Goal: Task Accomplishment & Management: Use online tool/utility

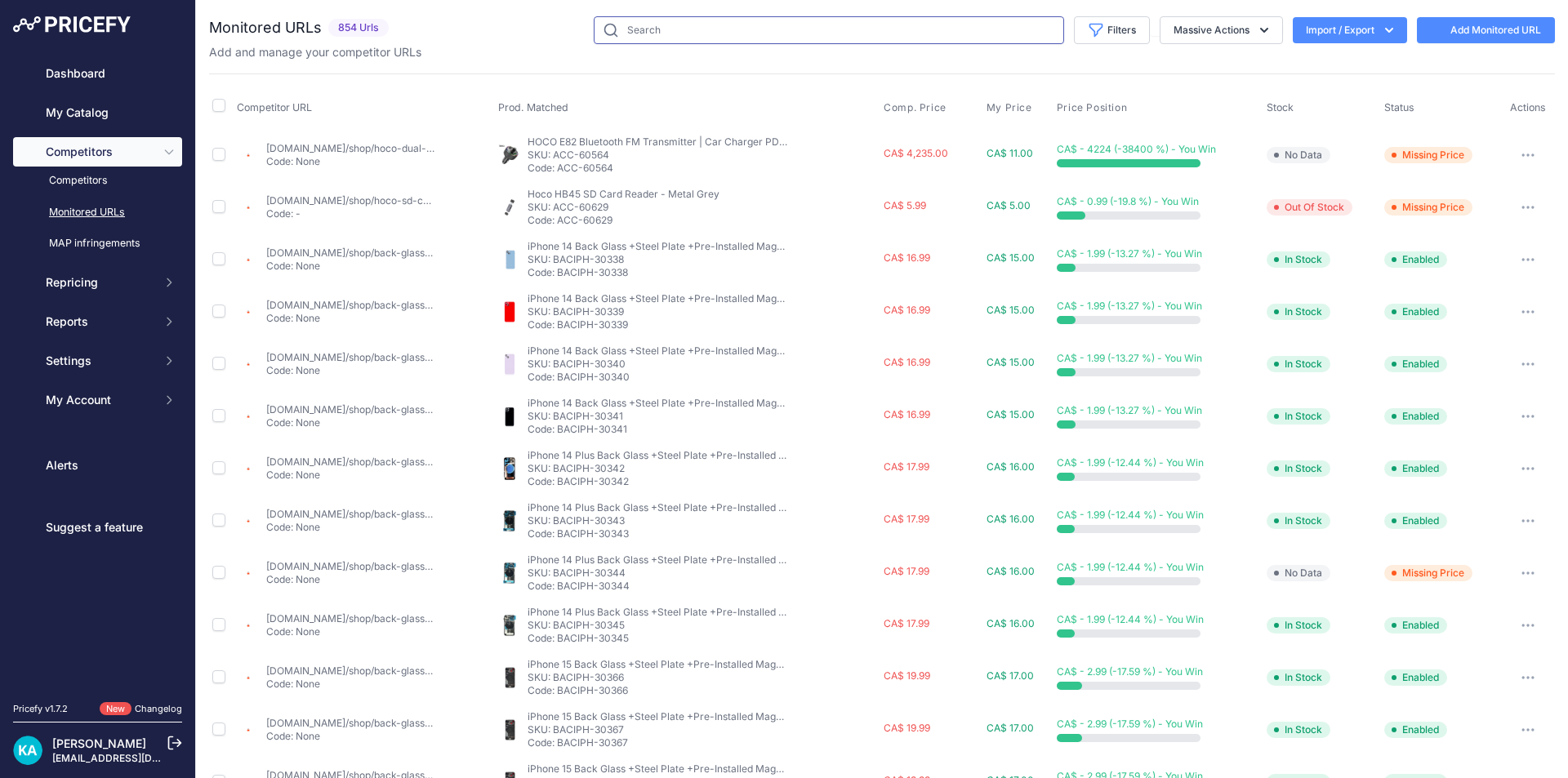
click at [917, 27] on input "text" at bounding box center [829, 30] width 470 height 28
type input "air 6"
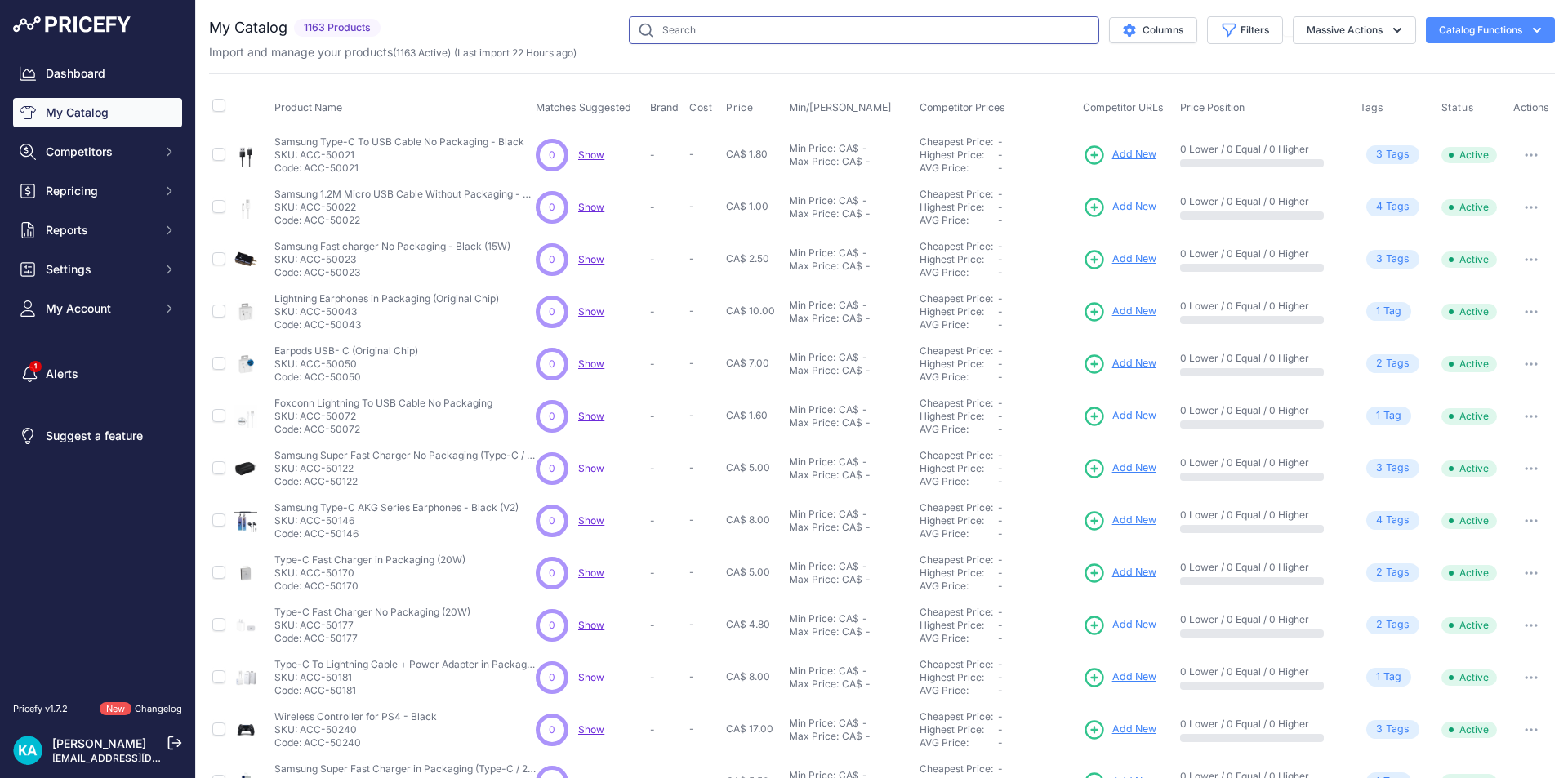
click at [683, 30] on input "text" at bounding box center [864, 30] width 470 height 28
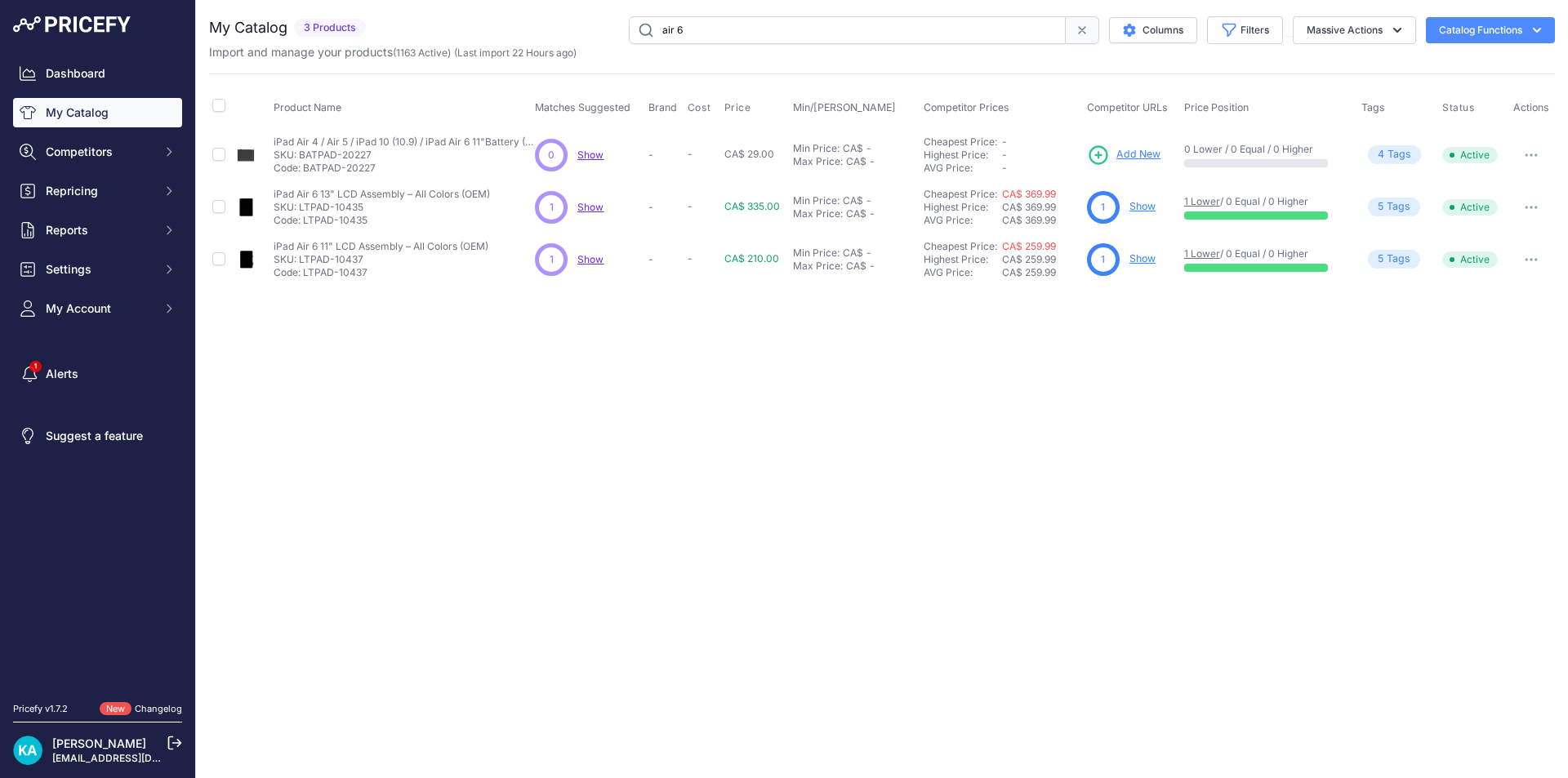
drag, startPoint x: 694, startPoint y: 36, endPoint x: 571, endPoint y: 27, distance: 123.3
click at [571, 27] on div "air 6 Columns Filters Status All Status Only Enabled Only Disabled LG" at bounding box center [964, 30] width 1182 height 28
type input "s25 plus"
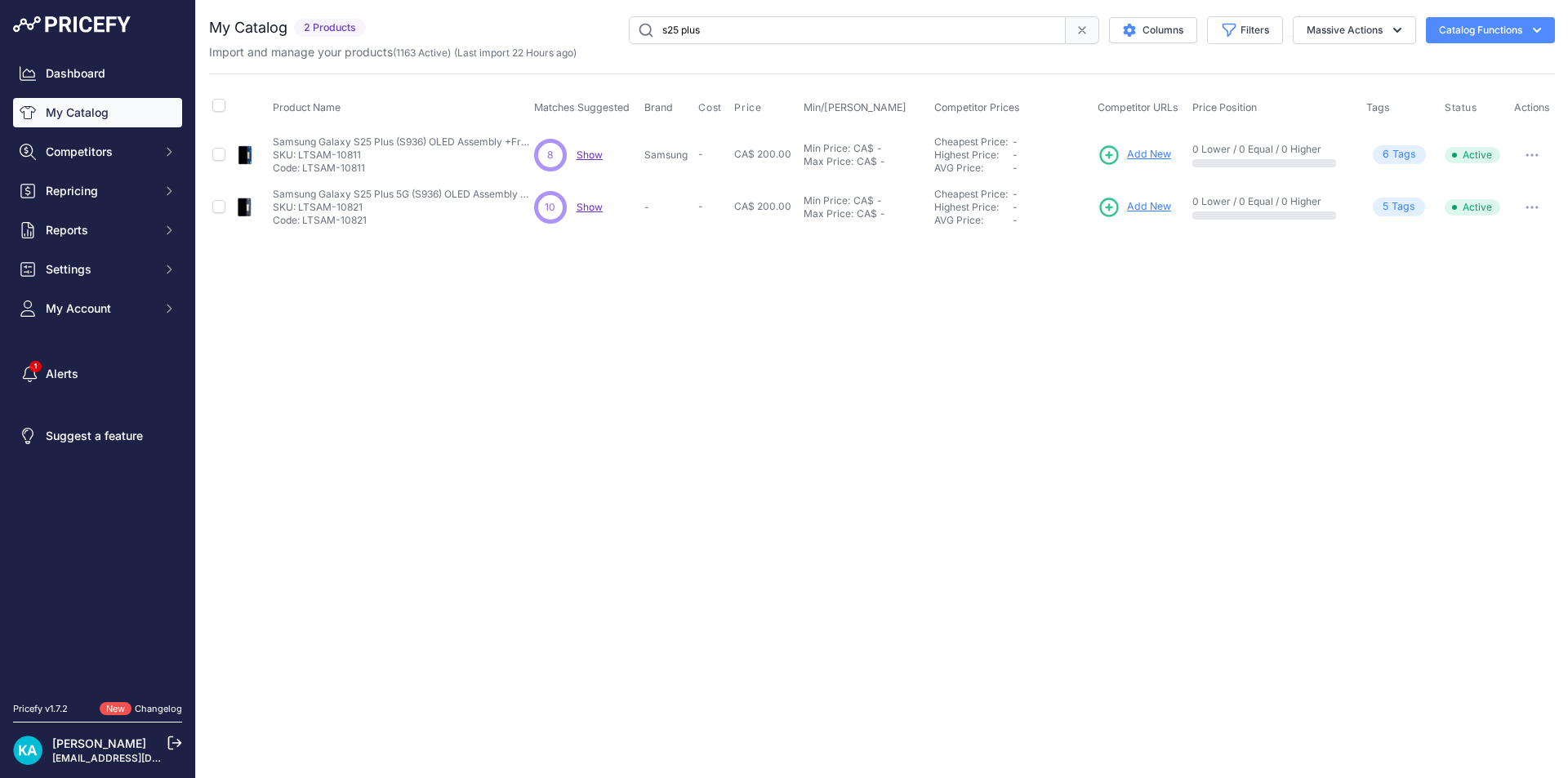
click at [1134, 205] on span "Add New" at bounding box center [1149, 207] width 44 height 16
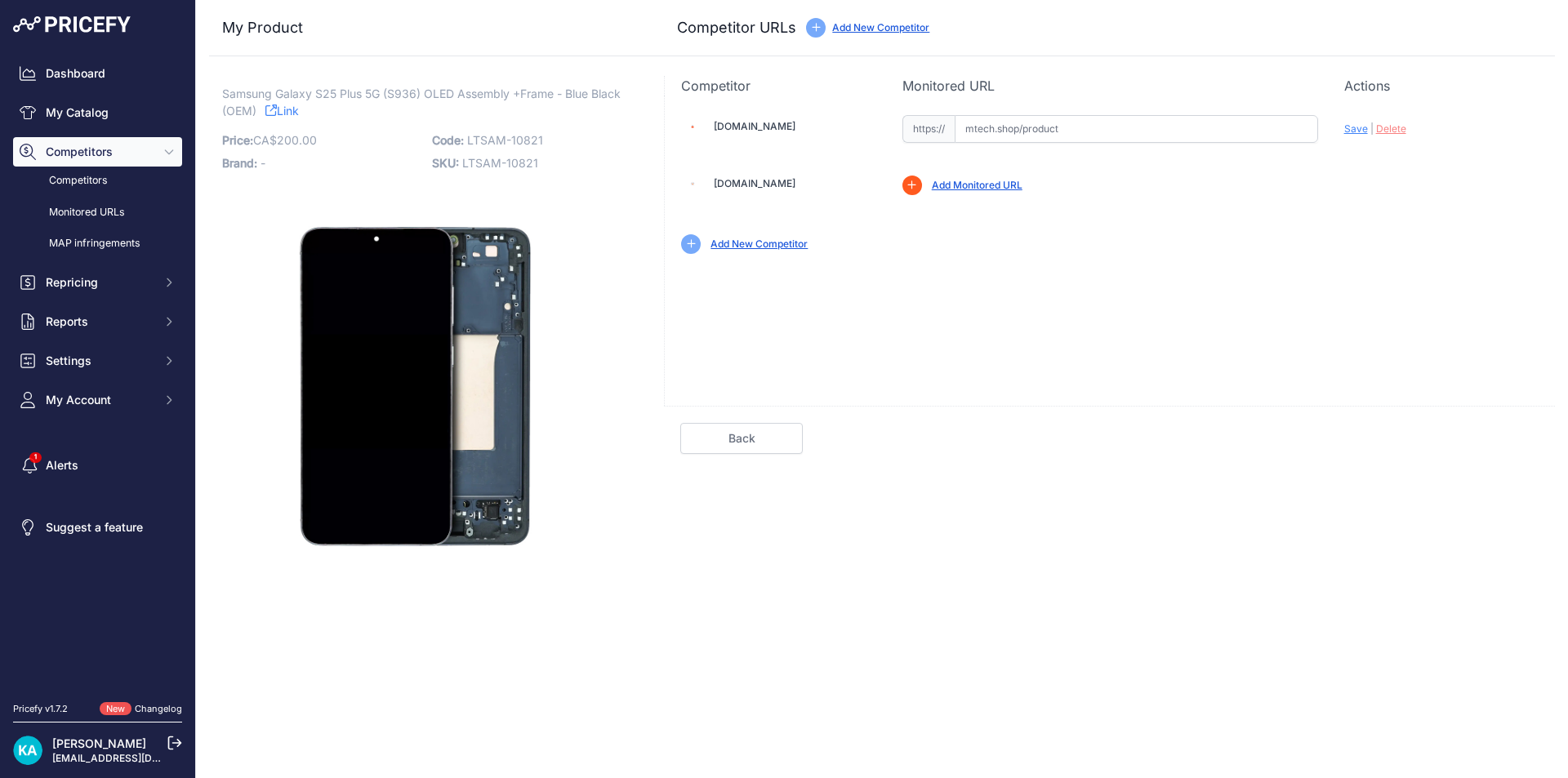
click at [987, 130] on input "text" at bounding box center [1136, 129] width 363 height 28
paste input "https://mtech.shop/shop/oled-assembly-with-frame-compatible-for-galaxy-s25-plus…"
click at [1306, 240] on div "Add New Competitor" at bounding box center [1109, 244] width 858 height 20
click at [1350, 128] on span "Save" at bounding box center [1356, 129] width 24 height 12
type input "https://mtech.shop/shop/oled-assembly-with-frame-compatible-for-galaxy-s25-plus…"
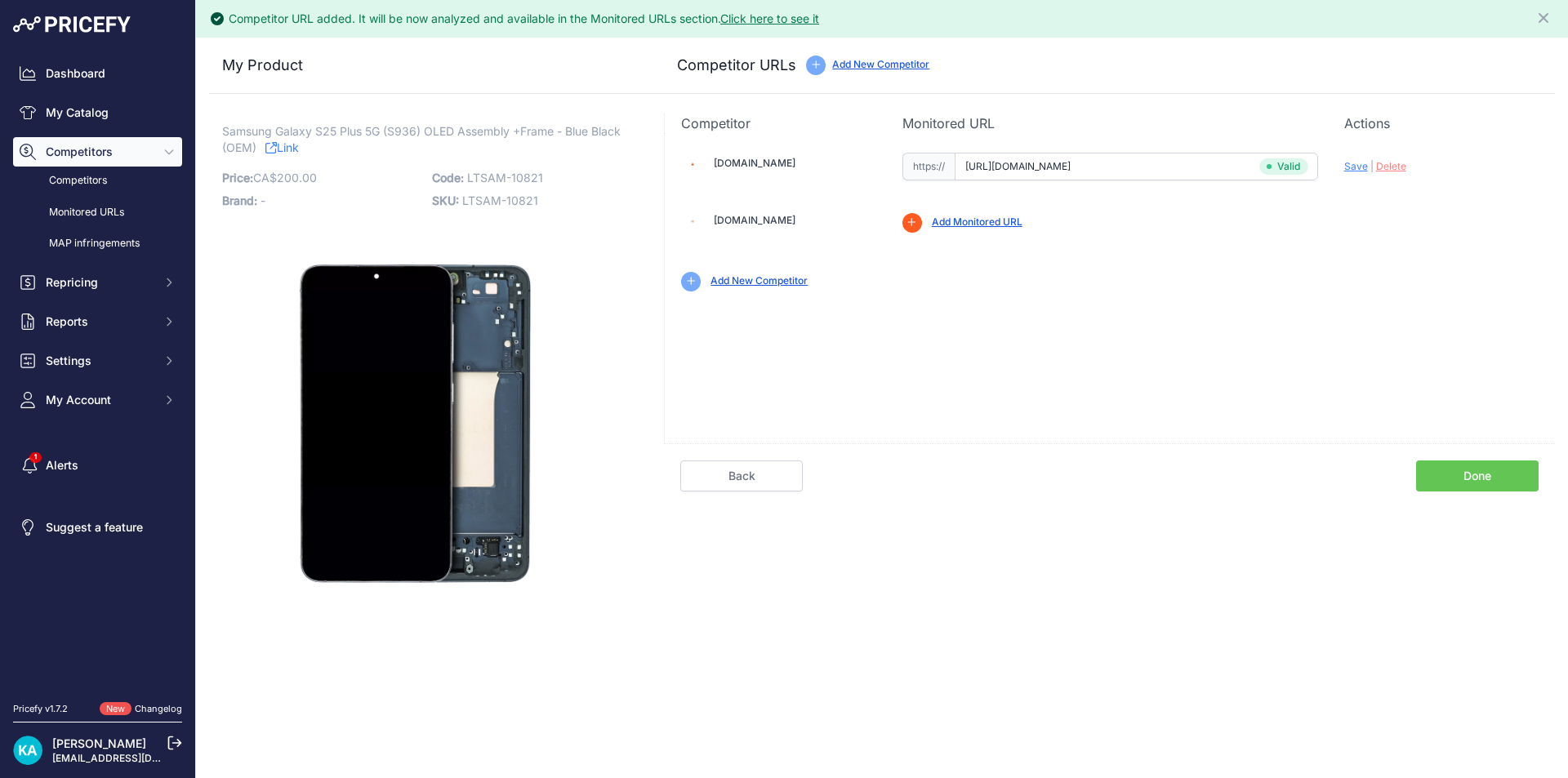
click at [1461, 488] on link "Done" at bounding box center [1477, 476] width 123 height 31
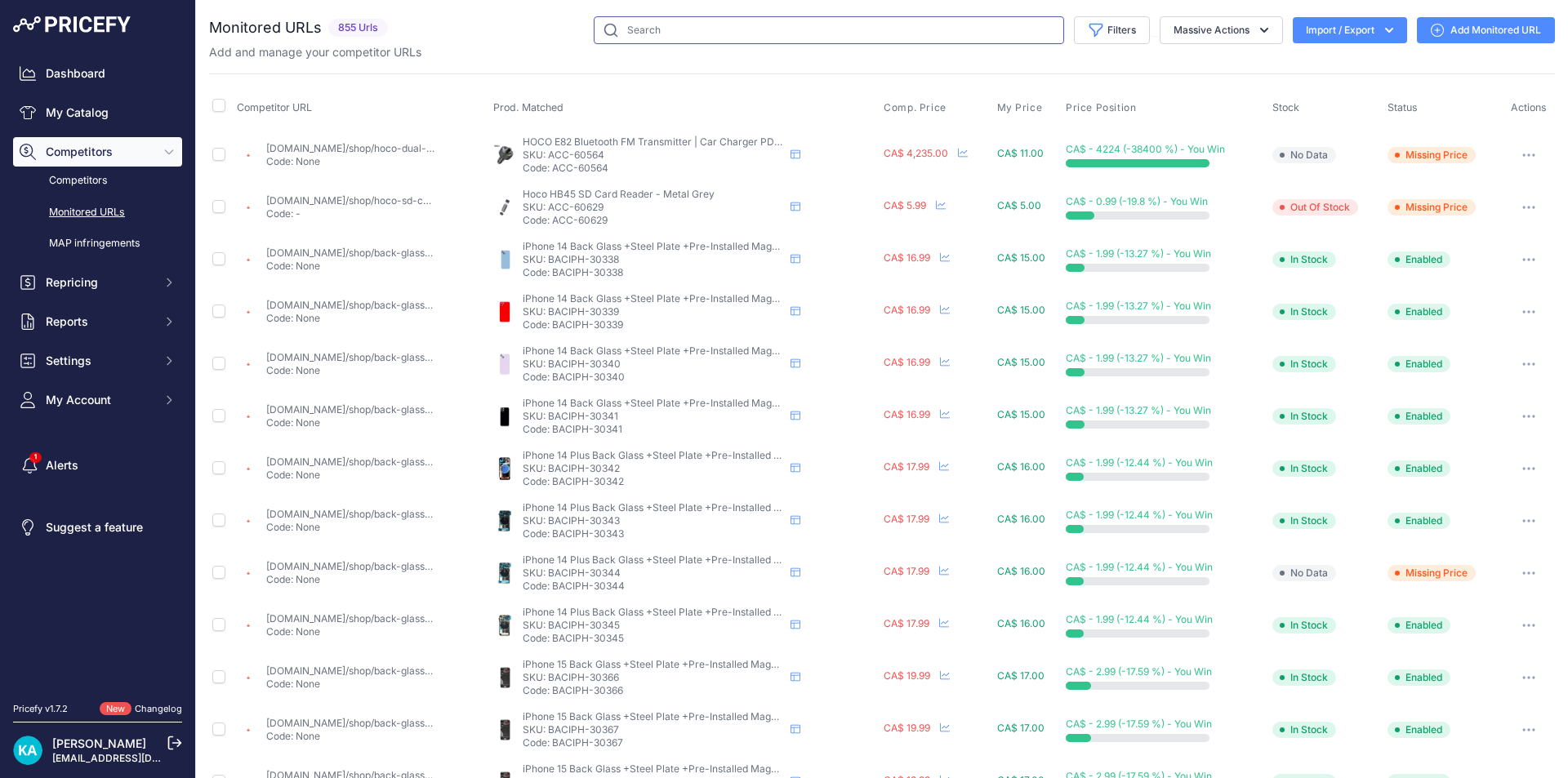
click at [710, 31] on input "text" at bounding box center [829, 30] width 470 height 28
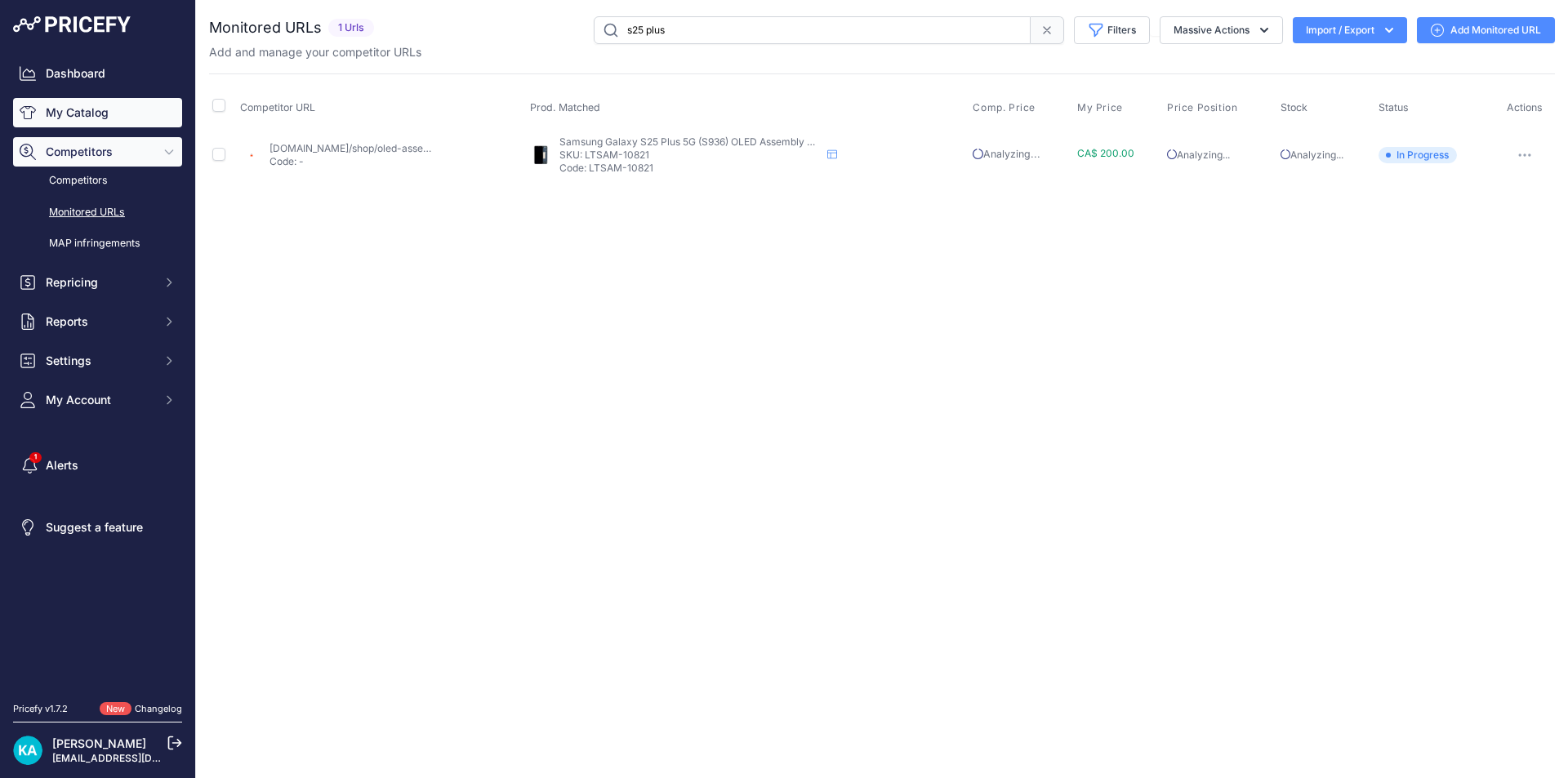
type input "s25 plus"
click at [88, 117] on link "My Catalog" at bounding box center [98, 113] width 169 height 30
click at [104, 106] on link "My Catalog" at bounding box center [98, 113] width 169 height 30
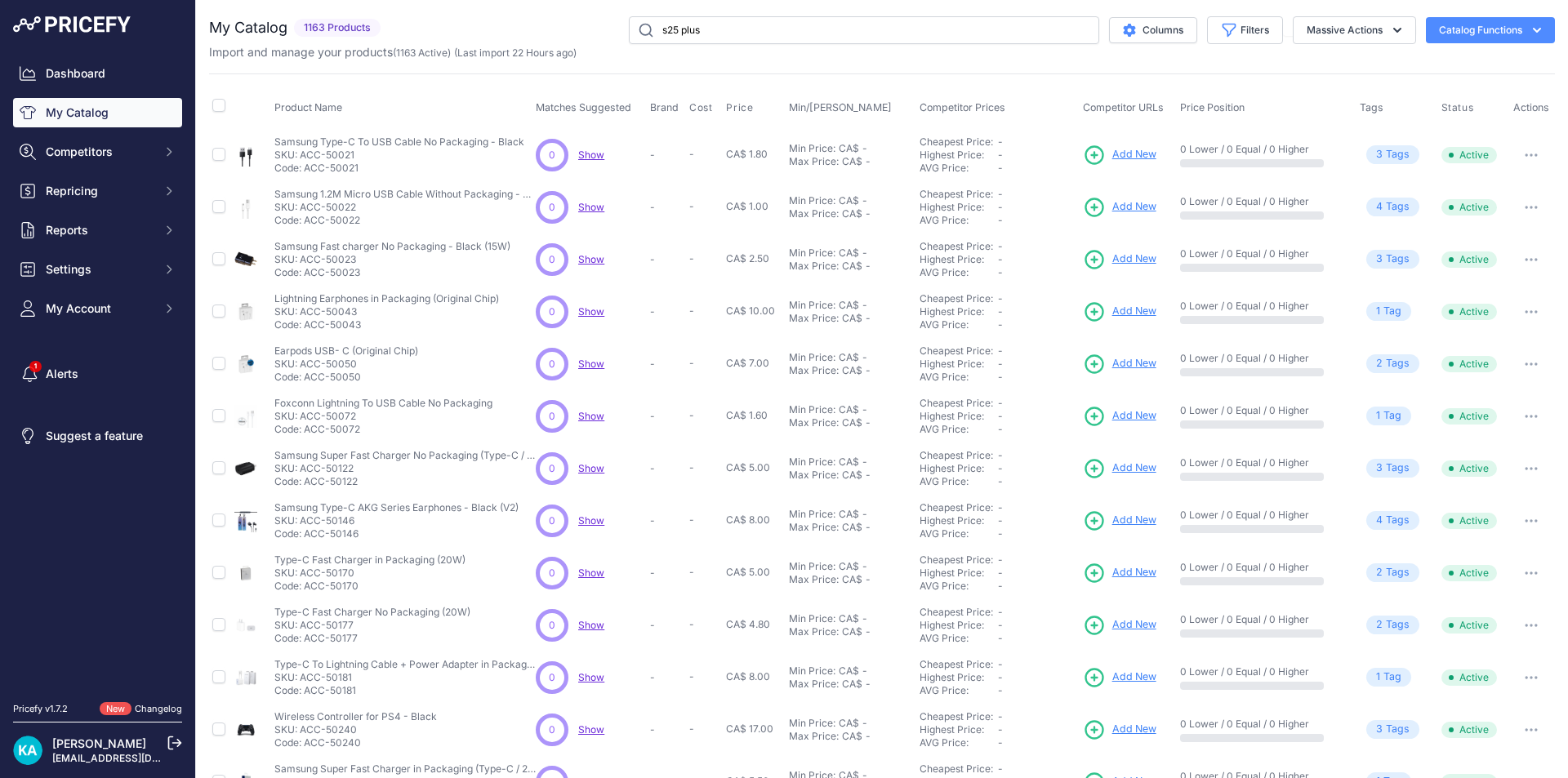
type input "s25 plus"
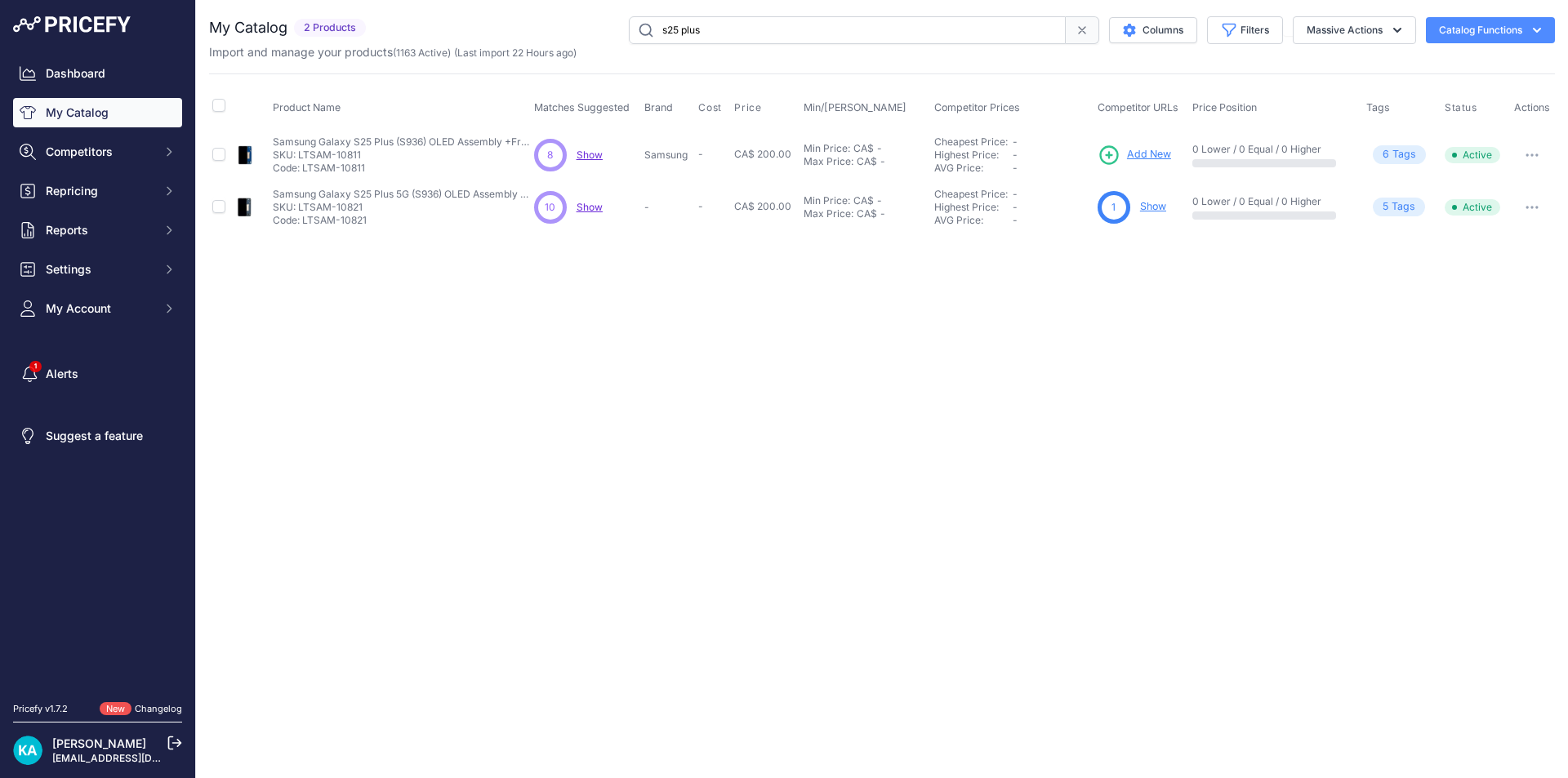
click at [1159, 153] on span "Add New" at bounding box center [1149, 155] width 44 height 16
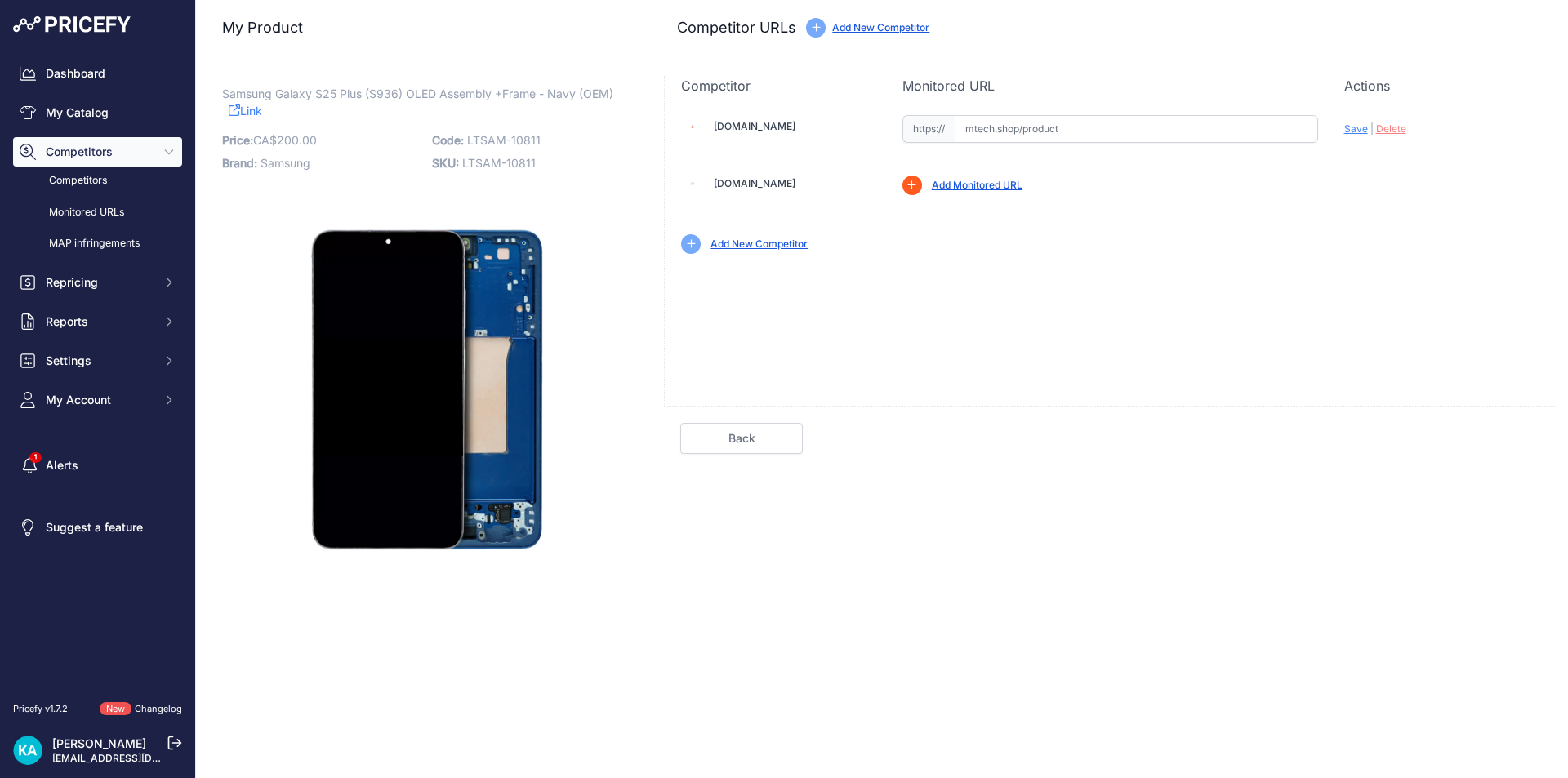
click at [973, 129] on input "text" at bounding box center [1136, 129] width 363 height 28
paste input "https://mtech.shop/shop/oled-assembly-with-frame-compatible-samsung-for-galaxy-…"
drag, startPoint x: 1124, startPoint y: 269, endPoint x: 1365, endPoint y: 146, distance: 270.6
click at [1161, 263] on div "Mtech.shop Valid Invalid |" at bounding box center [1110, 183] width 891 height 175
click at [1357, 125] on span "Save" at bounding box center [1356, 129] width 24 height 12
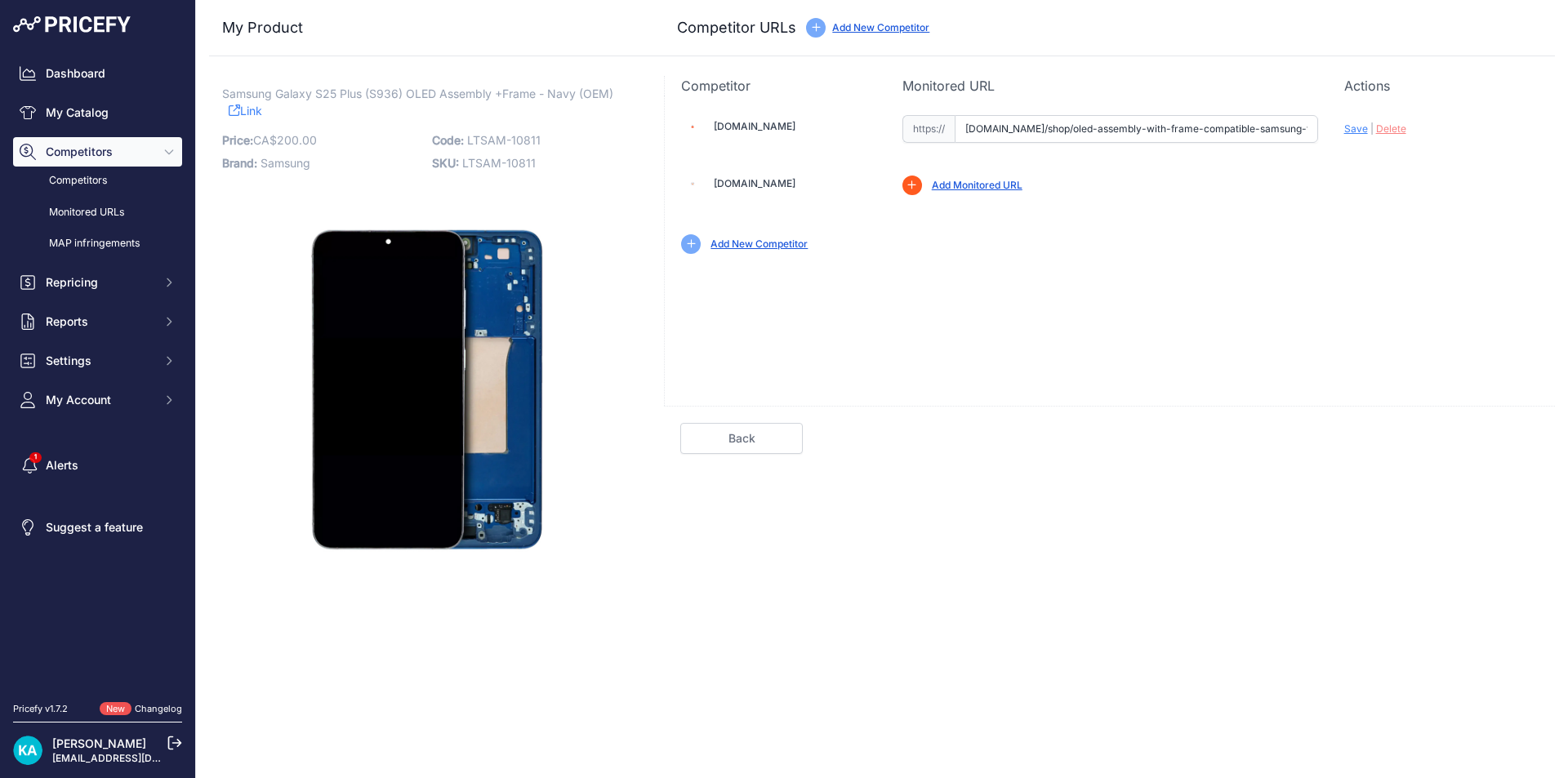
type input "https://mtech.shop/shop/oled-assembly-with-frame-compatible-samsung-for-galaxy-…"
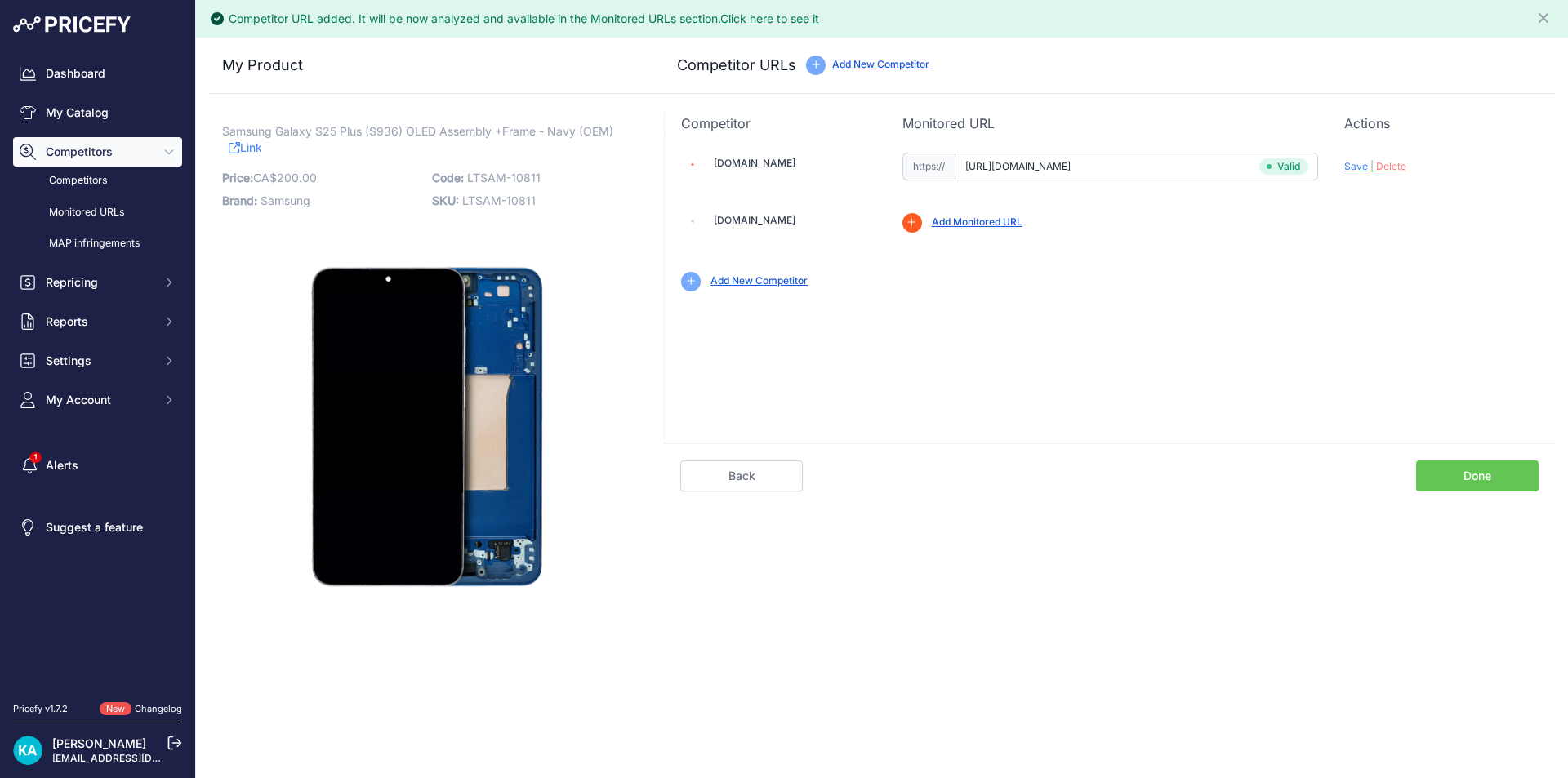
click at [1456, 477] on link "Done" at bounding box center [1477, 476] width 123 height 31
